Goal: Task Accomplishment & Management: Use online tool/utility

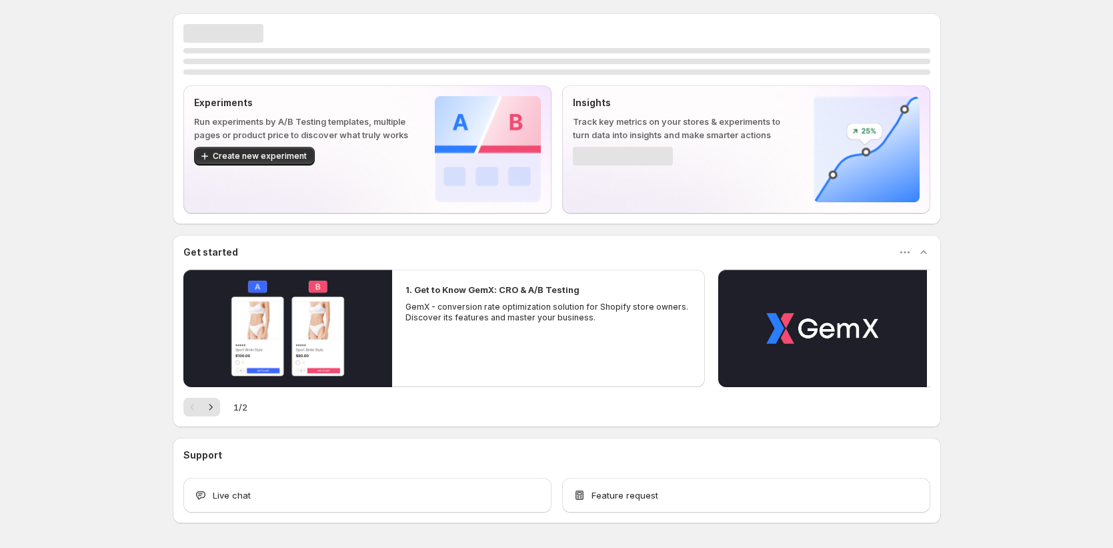
scroll to position [47, 0]
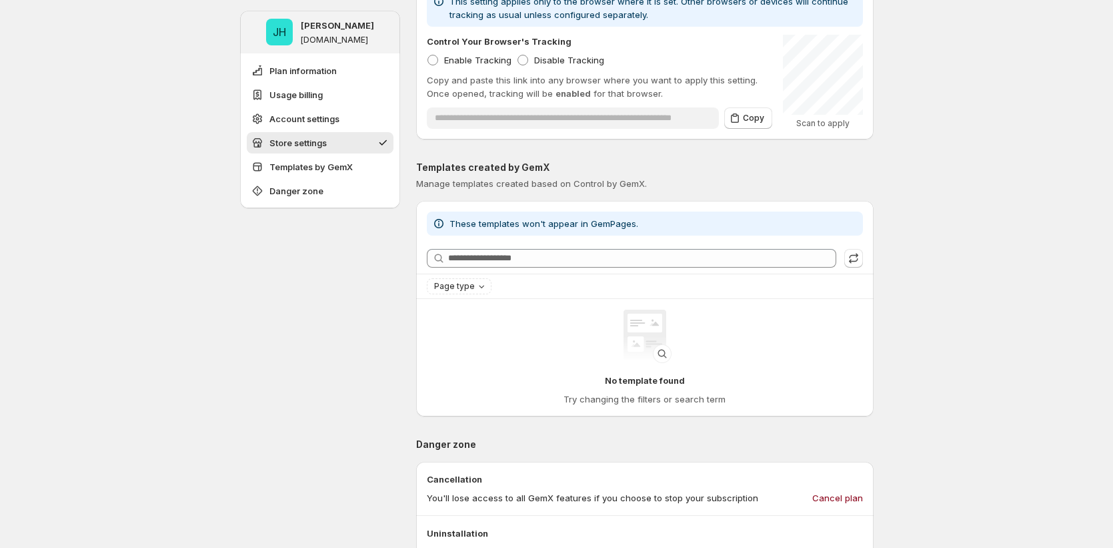
scroll to position [906, 0]
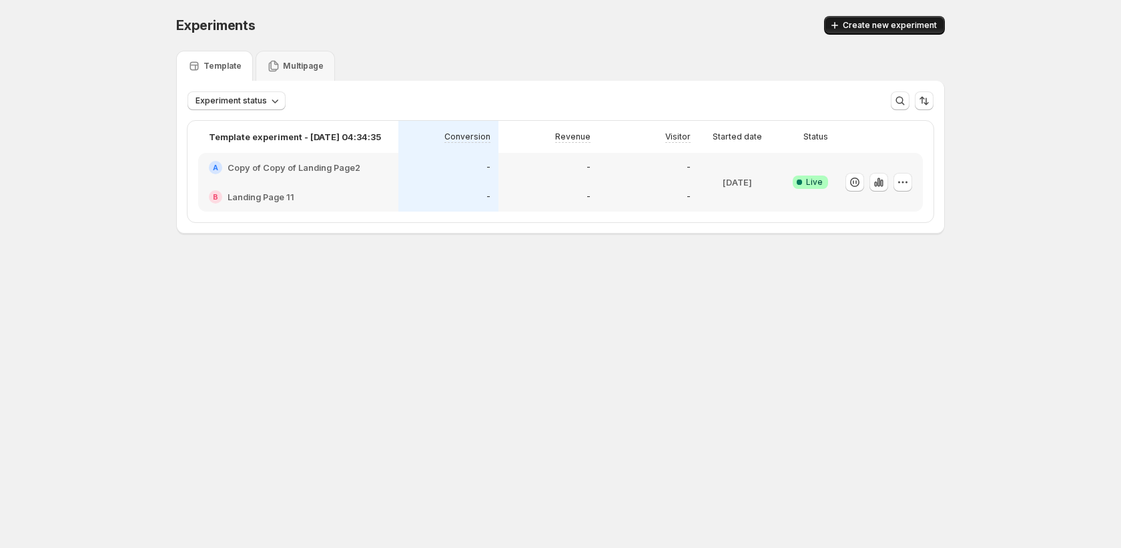
click at [913, 27] on span "Create new experiment" at bounding box center [889, 25] width 94 height 11
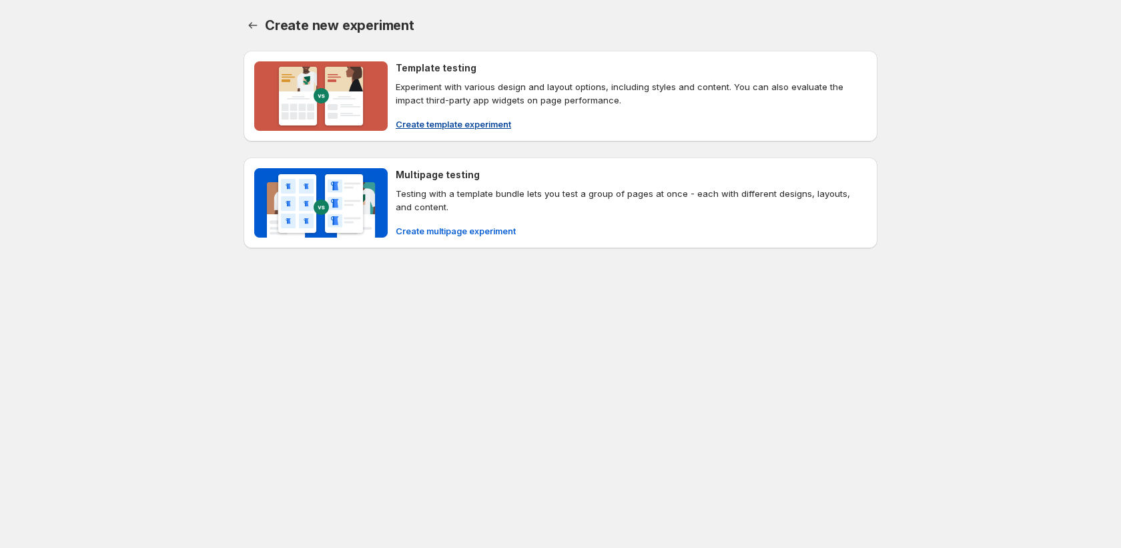
click at [455, 120] on span "Create template experiment" at bounding box center [453, 123] width 115 height 13
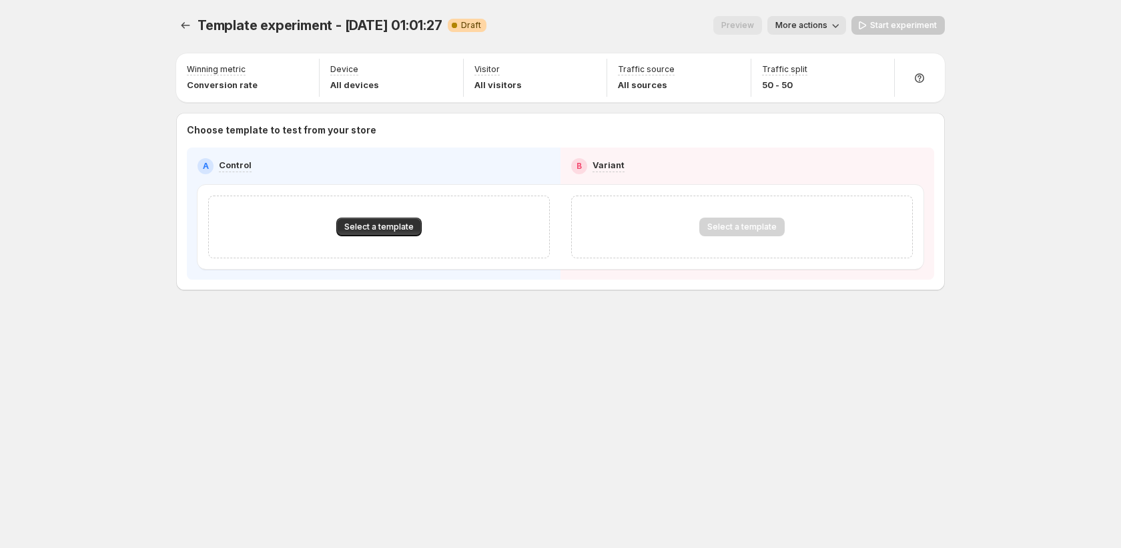
click at [362, 237] on div "Select a template" at bounding box center [379, 226] width 342 height 63
click at [370, 228] on span "Select a template" at bounding box center [378, 226] width 69 height 11
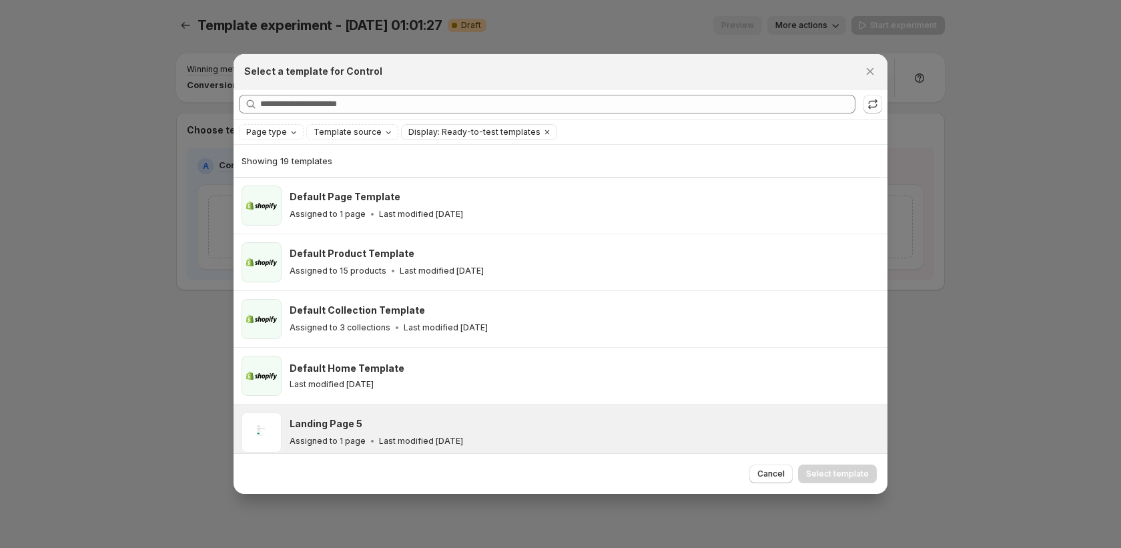
click at [505, 438] on div "Assigned to 1 page Last modified [DATE]" at bounding box center [582, 440] width 586 height 13
click at [852, 478] on span "Select template" at bounding box center [837, 473] width 63 height 11
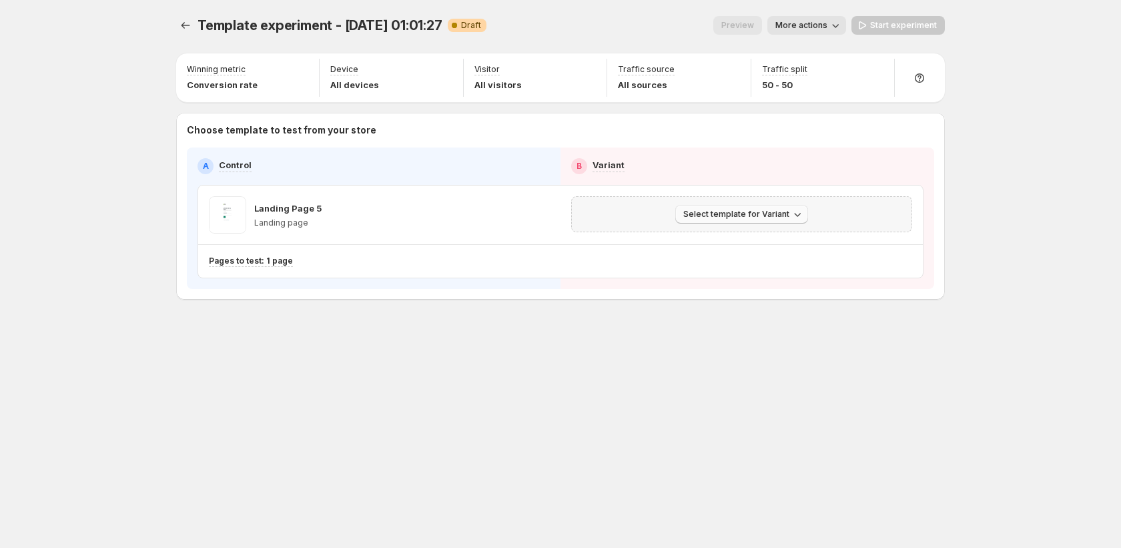
click at [787, 213] on button "Select template for Variant" at bounding box center [741, 214] width 133 height 19
click at [768, 263] on span "Create Variant based on Control" at bounding box center [744, 264] width 136 height 11
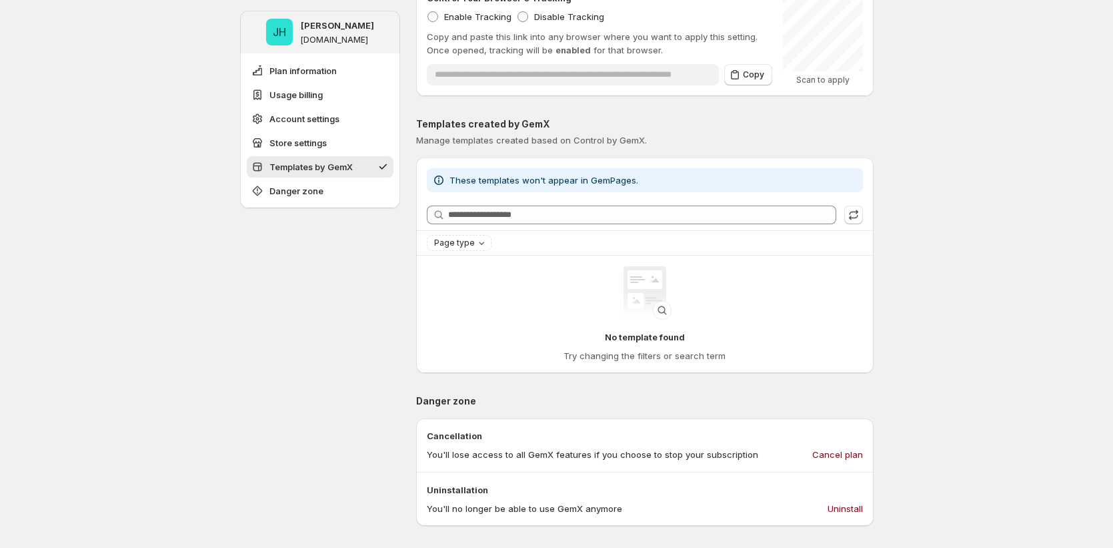
scroll to position [946, 0]
